Goal: Use online tool/utility: Utilize a website feature to perform a specific function

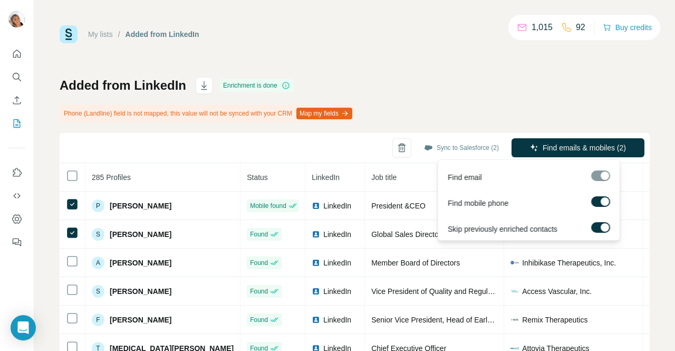
click at [603, 175] on div at bounding box center [600, 175] width 19 height 11
click at [609, 184] on div "Find email" at bounding box center [528, 175] width 177 height 26
click at [601, 175] on div at bounding box center [600, 175] width 19 height 11
click at [605, 173] on div at bounding box center [600, 175] width 19 height 11
click at [599, 147] on span "Find emails & mobiles (2)" at bounding box center [584, 147] width 83 height 11
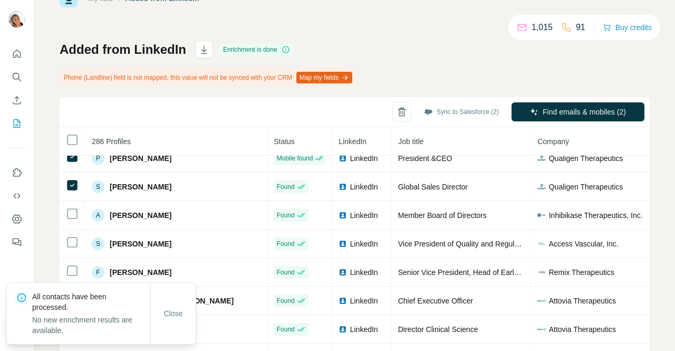
scroll to position [53, 0]
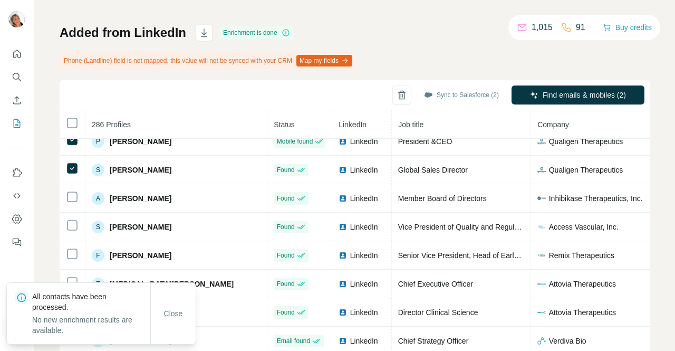
click at [172, 320] on button "Close" at bounding box center [174, 313] width 34 height 19
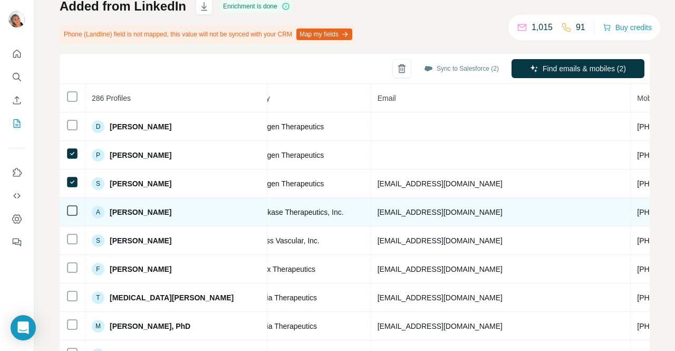
scroll to position [63, 0]
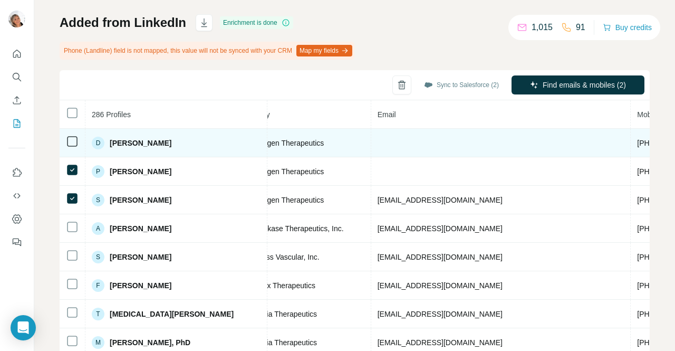
click at [371, 141] on td at bounding box center [501, 143] width 260 height 28
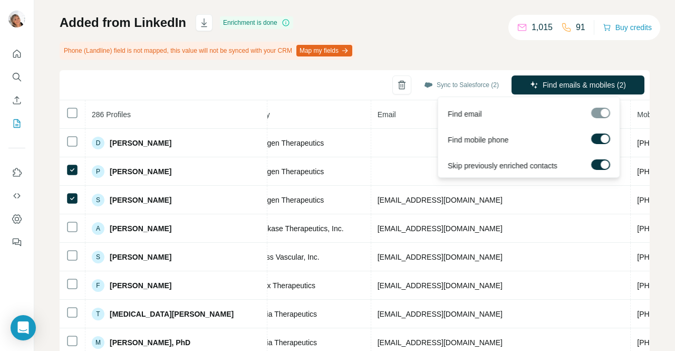
click at [600, 110] on div at bounding box center [600, 113] width 19 height 11
click at [606, 116] on div at bounding box center [600, 113] width 19 height 11
click at [570, 114] on div "Find email" at bounding box center [528, 112] width 177 height 26
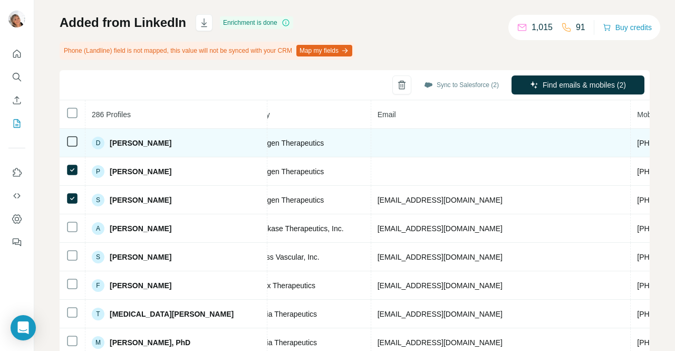
click at [81, 141] on td at bounding box center [73, 143] width 26 height 28
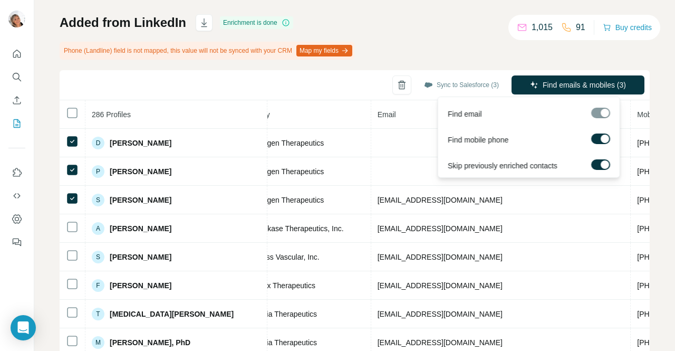
click at [600, 113] on div at bounding box center [600, 113] width 19 height 11
click at [554, 85] on span "Find emails & mobiles (3)" at bounding box center [584, 85] width 83 height 11
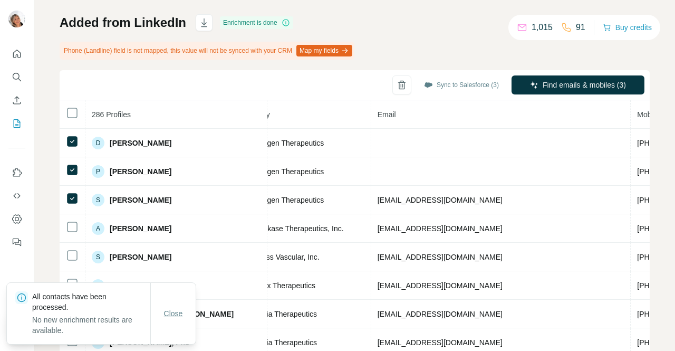
click at [175, 319] on span "Close" at bounding box center [173, 313] width 19 height 11
